Goal: Task Accomplishment & Management: Manage account settings

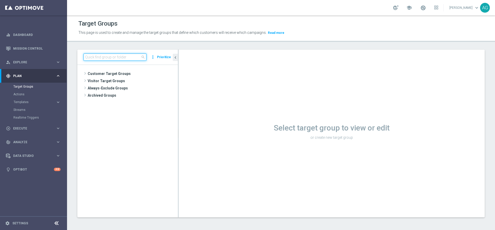
click at [97, 57] on input at bounding box center [115, 56] width 63 height 7
click at [100, 56] on input at bounding box center [115, 56] width 63 height 7
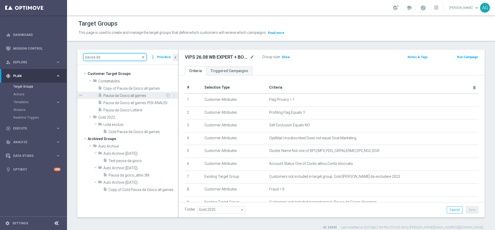
type input "pausa da"
click at [127, 96] on span "Pausa da Gioco all games" at bounding box center [134, 95] width 62 height 4
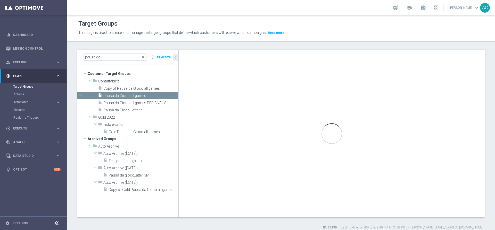
type textarea "(1 or 2 or 3 or 4 or 5 or 6 or 7 or 8 or 9 or 10 or 11 or 12 or 13 or 14 or 15 …"
type input "Contattabilità"
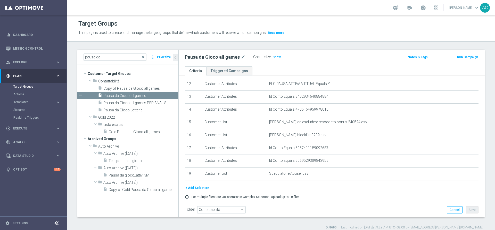
scroll to position [152, 0]
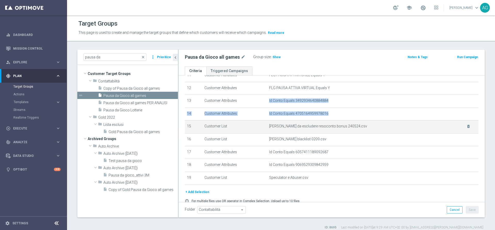
drag, startPoint x: 265, startPoint y: 101, endPoint x: 328, endPoint y: 125, distance: 67.5
click at [325, 115] on tbody "1 Customer Attributes FLG PAUSA ATTIVA BETTING Equals Y mode_edit delete_foreve…" at bounding box center [332, 62] width 294 height 243
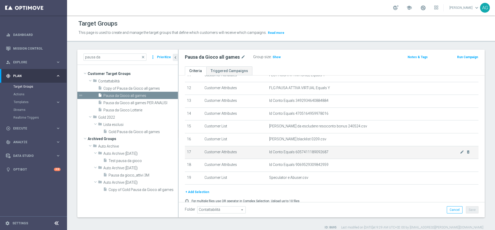
click at [329, 159] on td "Id Conto Equals 6057411189092687 mode_edit delete_forever" at bounding box center [373, 152] width 212 height 13
drag, startPoint x: 328, startPoint y: 167, endPoint x: 263, endPoint y: 151, distance: 67.4
click at [263, 151] on tbody "1 Customer Attributes FLG PAUSA ATTIVA BETTING Equals Y mode_edit delete_foreve…" at bounding box center [332, 62] width 294 height 243
drag, startPoint x: 262, startPoint y: 140, endPoint x: 314, endPoint y: 153, distance: 53.2
click at [310, 143] on tr "16 Customer List [PERSON_NAME] blacklist 0209.csv delete_forever" at bounding box center [332, 139] width 294 height 13
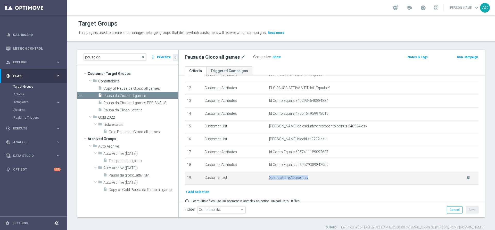
drag, startPoint x: 316, startPoint y: 182, endPoint x: 265, endPoint y: 178, distance: 51.2
click at [267, 178] on td "Speculator e Abuser.csv delete_forever" at bounding box center [373, 177] width 212 height 13
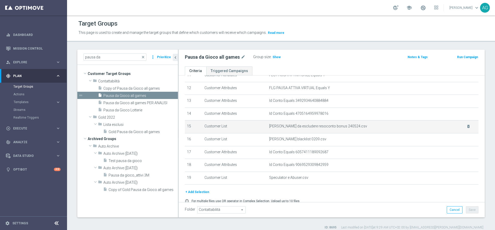
click at [349, 128] on span "[PERSON_NAME] da escludere resoconto bonus 240524.csv" at bounding box center [364, 126] width 191 height 4
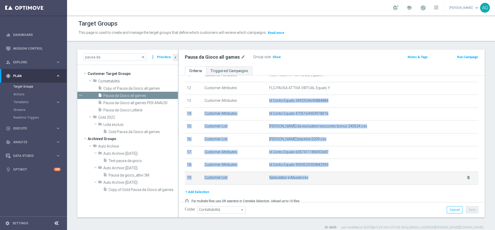
drag, startPoint x: 266, startPoint y: 103, endPoint x: 316, endPoint y: 180, distance: 91.9
click at [316, 180] on tbody "1 Customer Attributes FLG PAUSA ATTIVA BETTING Equals Y mode_edit delete_foreve…" at bounding box center [332, 62] width 294 height 243
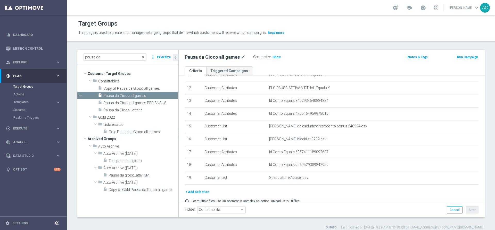
click at [323, 189] on div "# Selection Type Criteria delete_forever 1 Customer Attributes FLG PAUSA ATTIVA…" at bounding box center [332, 59] width 302 height 260
